Goal: Information Seeking & Learning: Learn about a topic

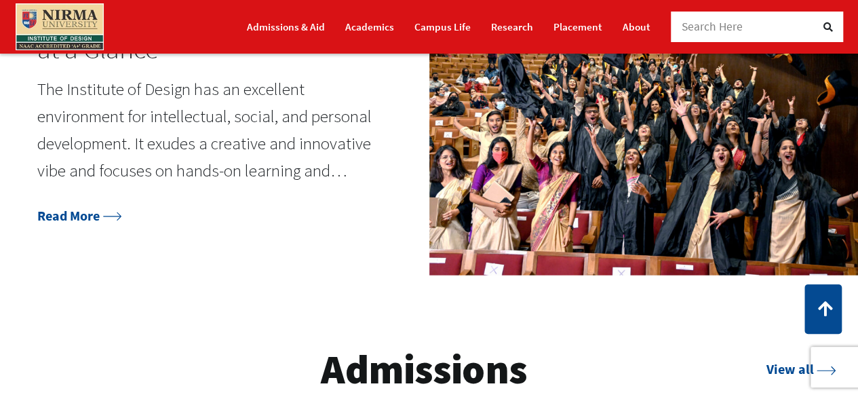
scroll to position [1200, 0]
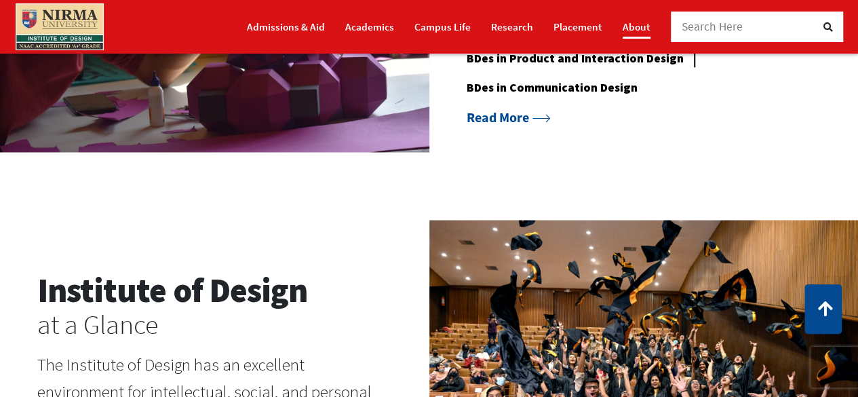
click at [649, 32] on link "About" at bounding box center [636, 27] width 28 height 24
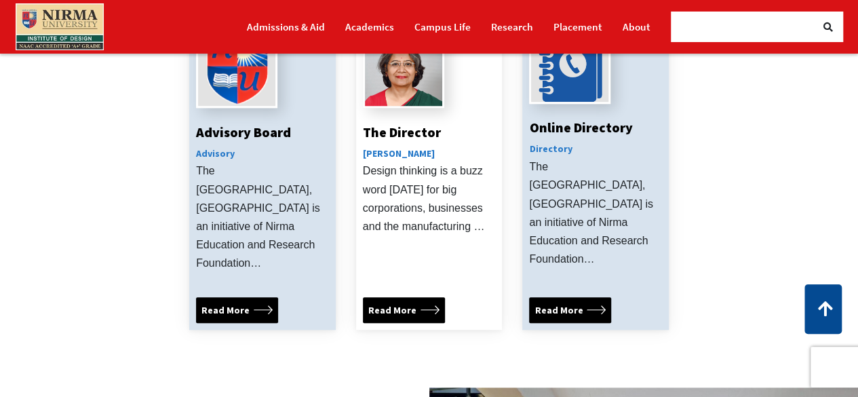
scroll to position [526, 0]
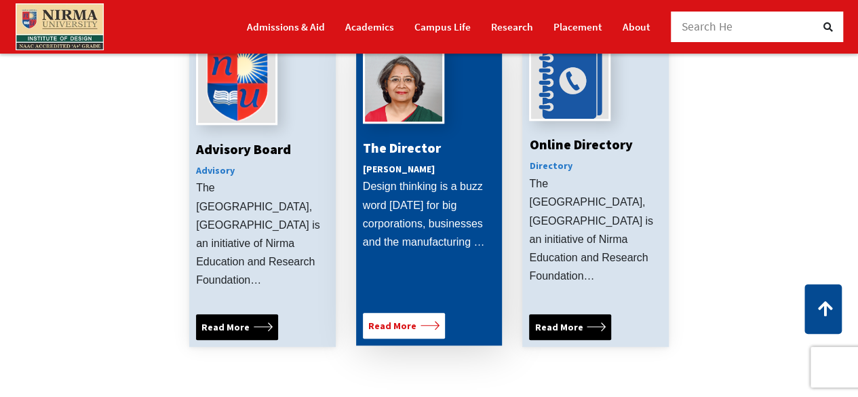
click at [424, 318] on span "Read More" at bounding box center [403, 325] width 71 height 15
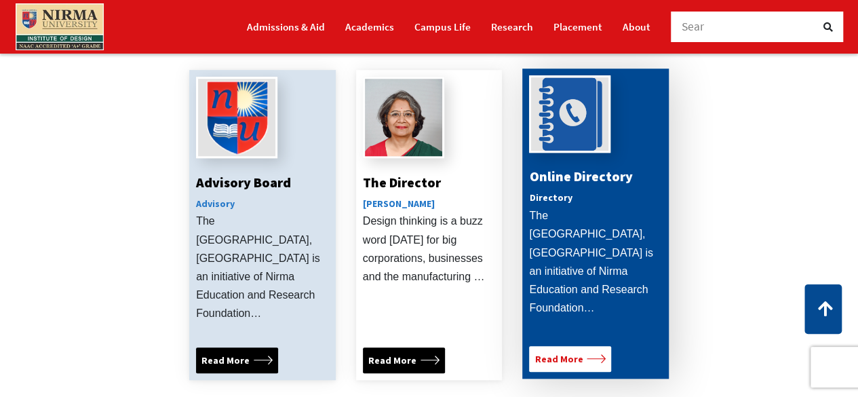
scroll to position [494, 0]
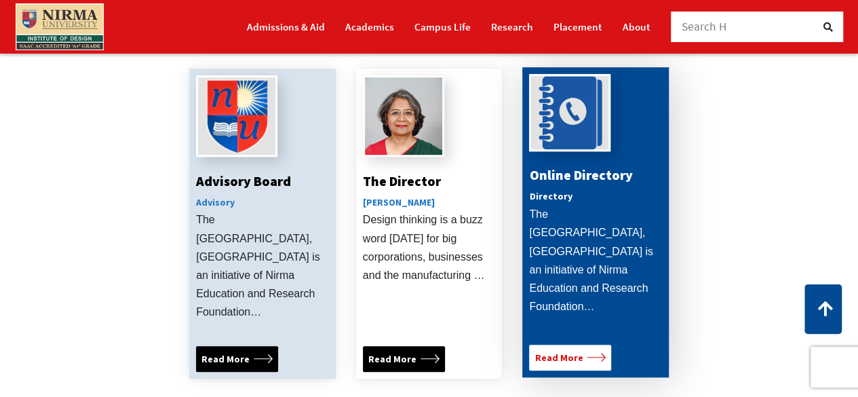
click at [591, 344] on link "Read More" at bounding box center [570, 357] width 82 height 26
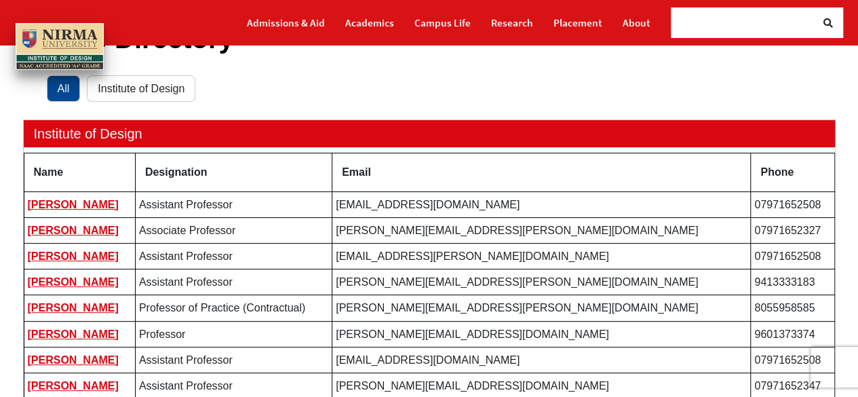
scroll to position [142, 0]
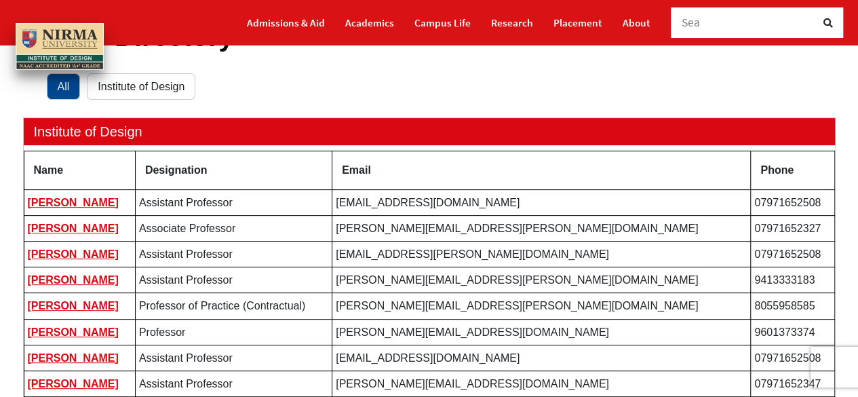
click at [301, 258] on td "Assistant Professor" at bounding box center [233, 254] width 197 height 26
drag, startPoint x: 301, startPoint y: 258, endPoint x: 294, endPoint y: 336, distance: 78.3
click at [294, 336] on tbody "Name Designation Email Phone Ajay Goyal Assistant Professor ajay.goyal@nirmauni…" at bounding box center [429, 351] width 810 height 401
click at [294, 336] on td "Professor" at bounding box center [233, 332] width 197 height 26
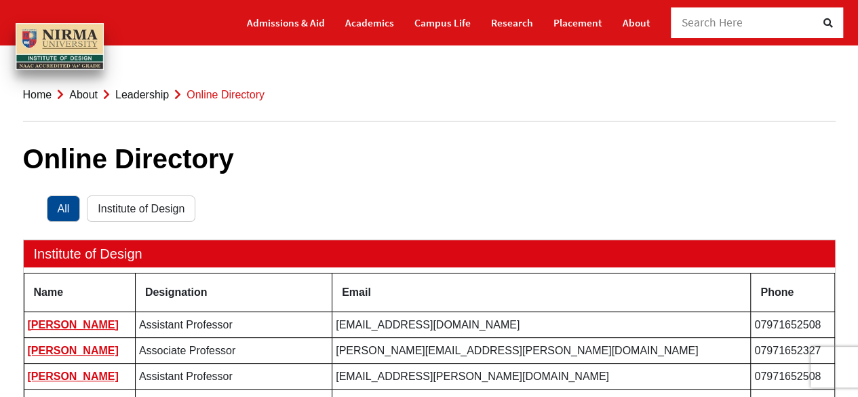
scroll to position [19, 0]
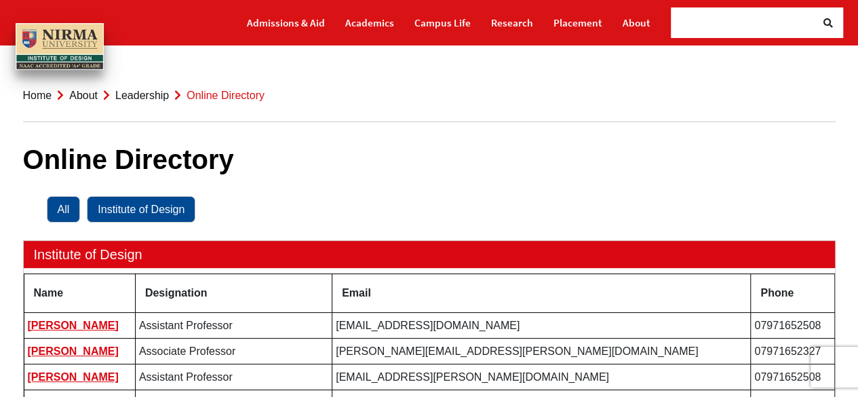
click at [140, 199] on link "Institute of Design" at bounding box center [141, 209] width 108 height 26
click at [74, 210] on link "All" at bounding box center [64, 209] width 34 height 26
click at [123, 212] on link "Institute of Design" at bounding box center [141, 209] width 108 height 26
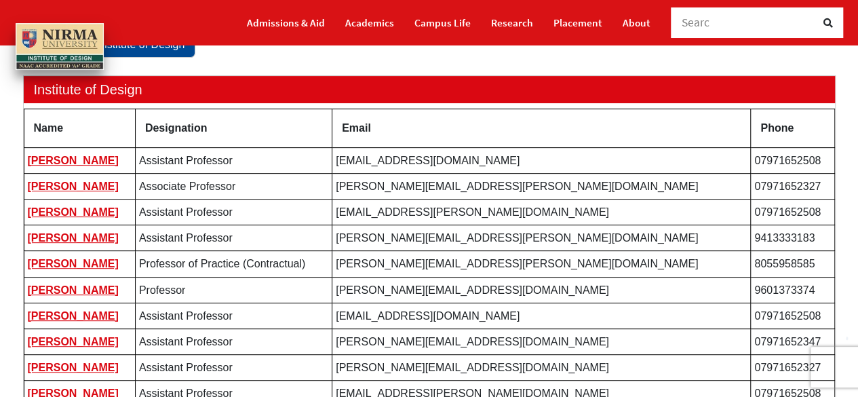
scroll to position [159, 0]
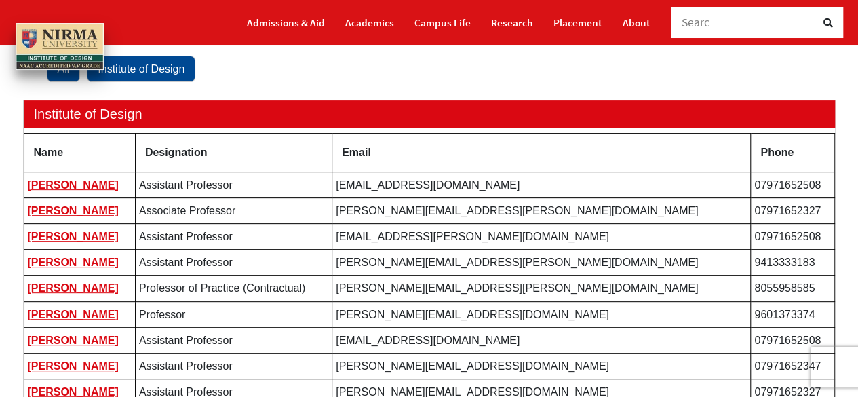
click at [59, 71] on link "All" at bounding box center [64, 69] width 34 height 26
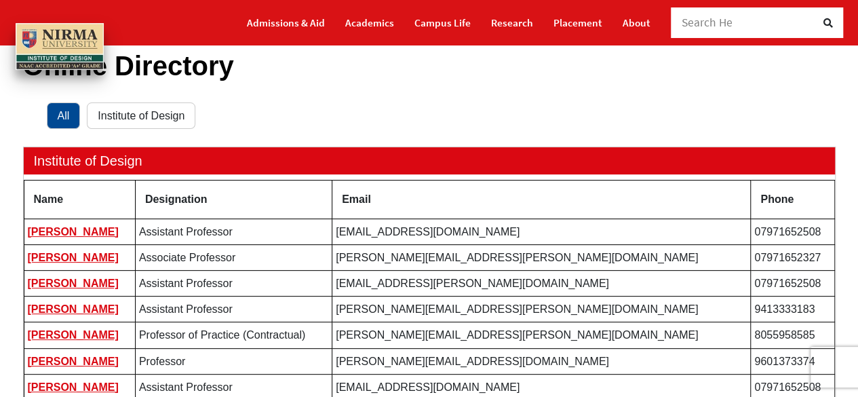
click at [118, 113] on link "Institute of Design" at bounding box center [141, 115] width 108 height 26
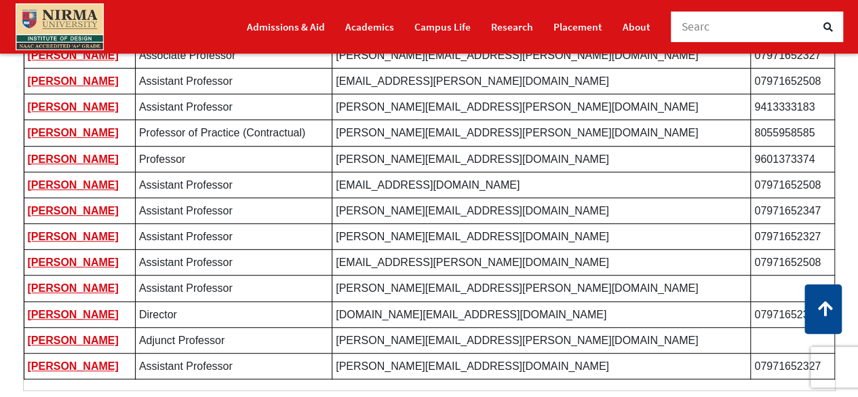
scroll to position [314, 0]
